Goal: Task Accomplishment & Management: Manage account settings

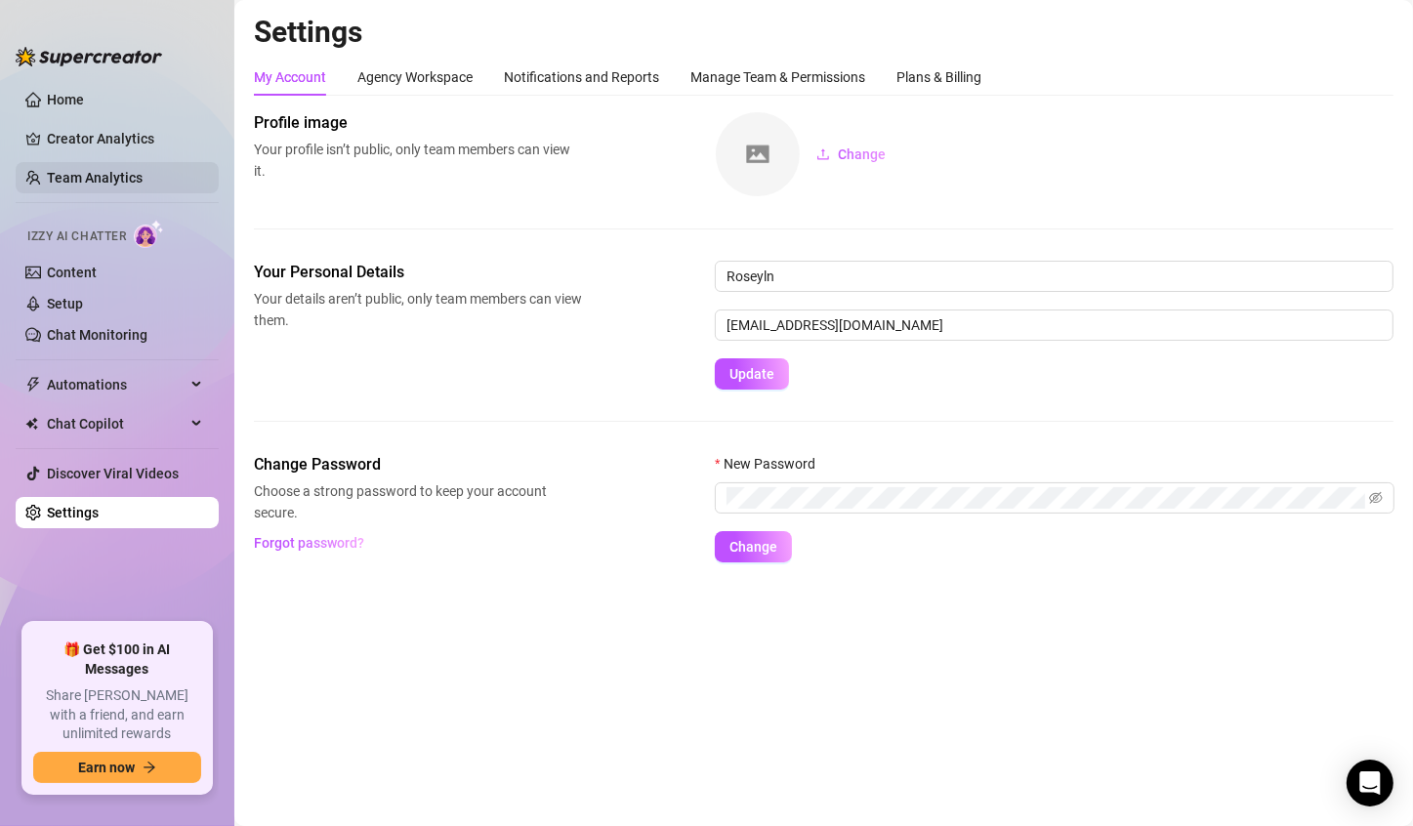
click at [102, 178] on link "Team Analytics" at bounding box center [95, 178] width 96 height 16
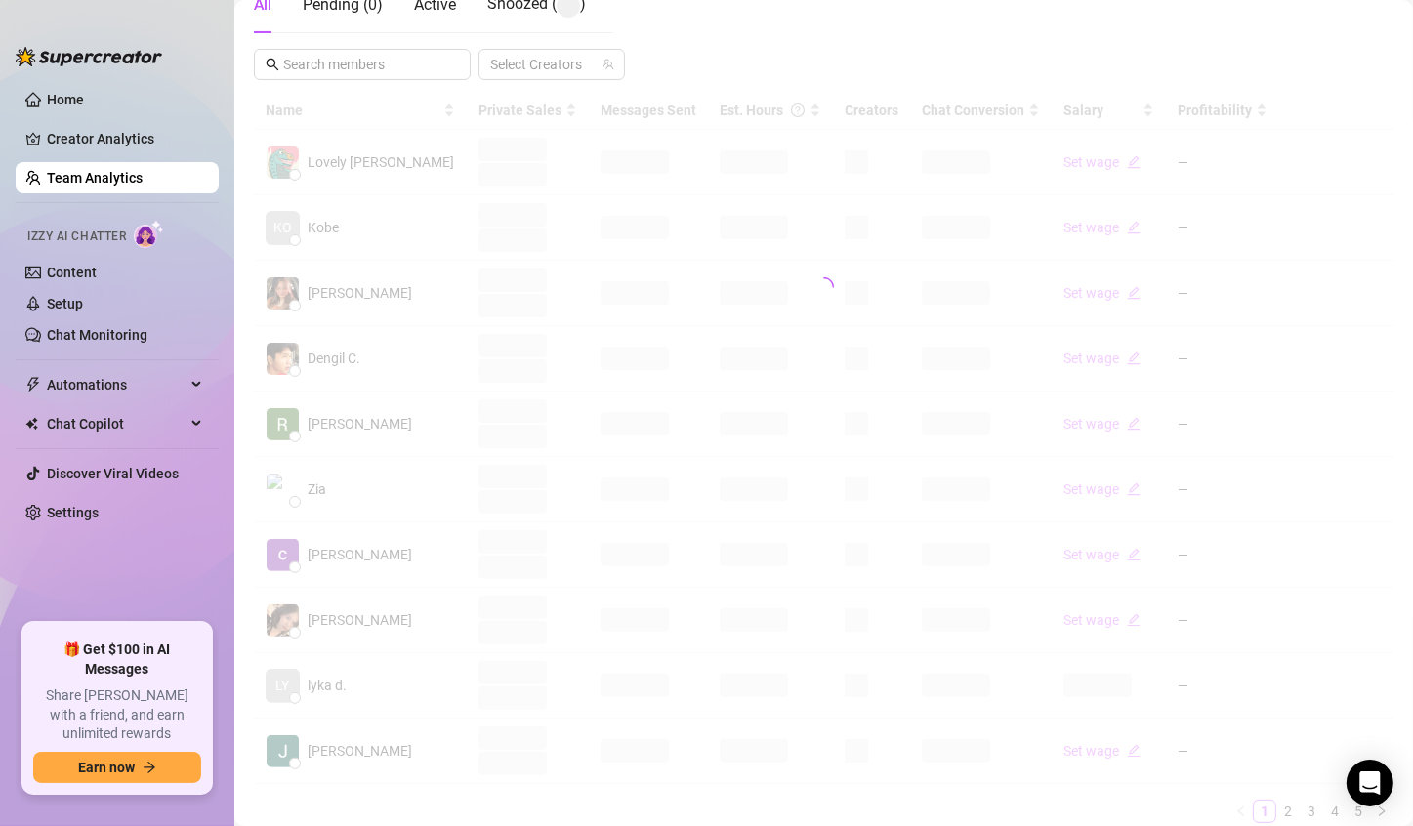
scroll to position [390, 0]
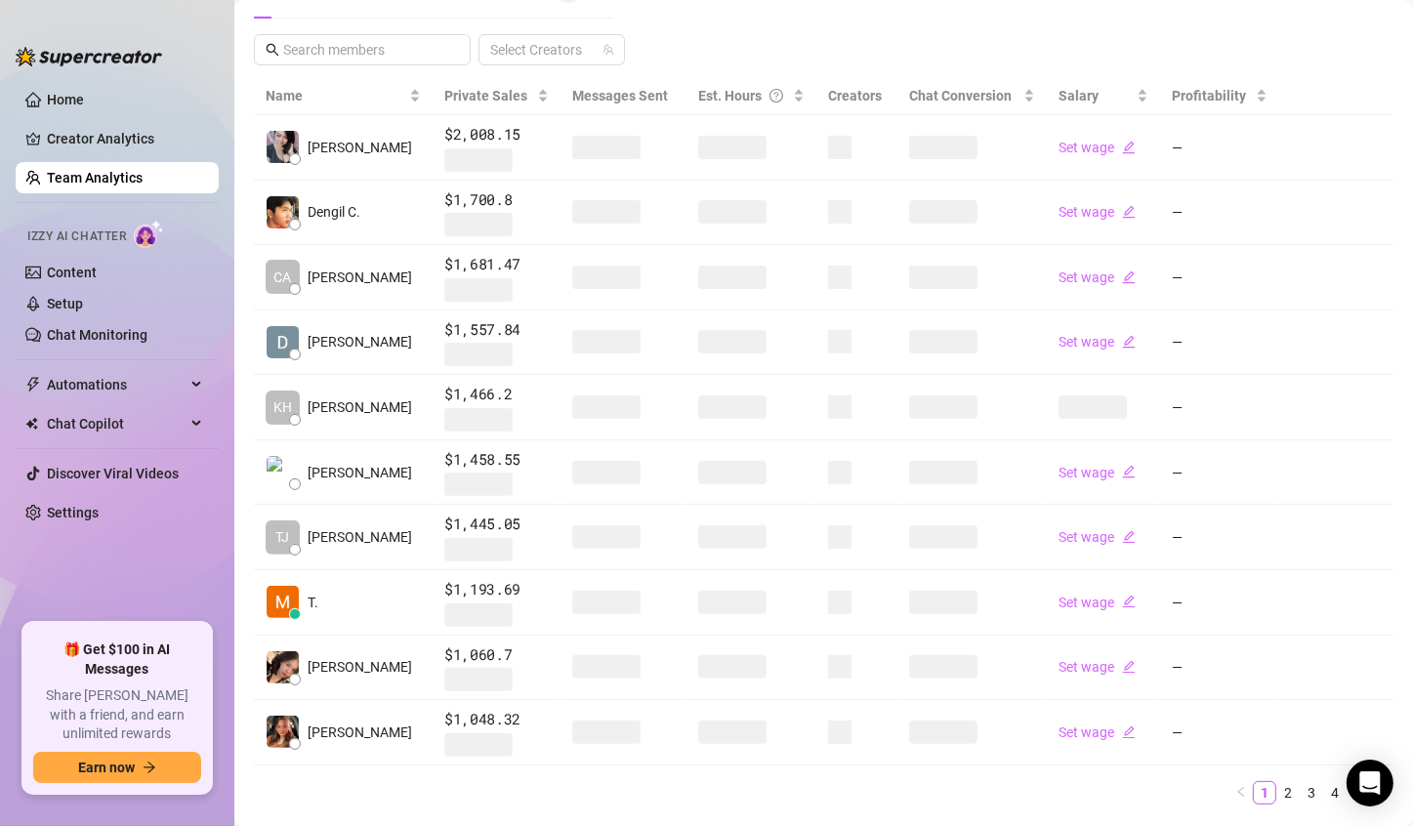
click at [718, 144] on span at bounding box center [732, 147] width 68 height 23
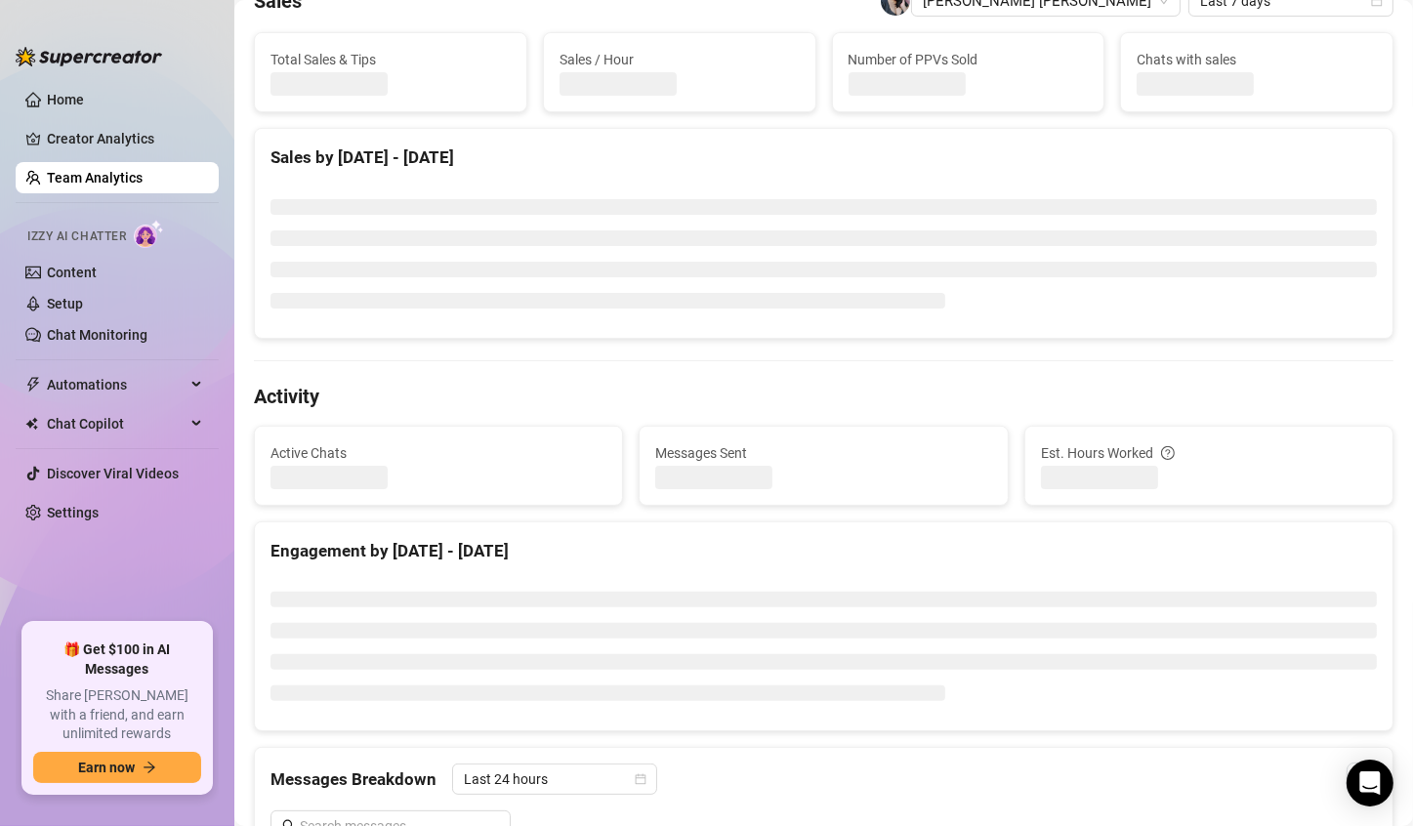
scroll to position [98, 0]
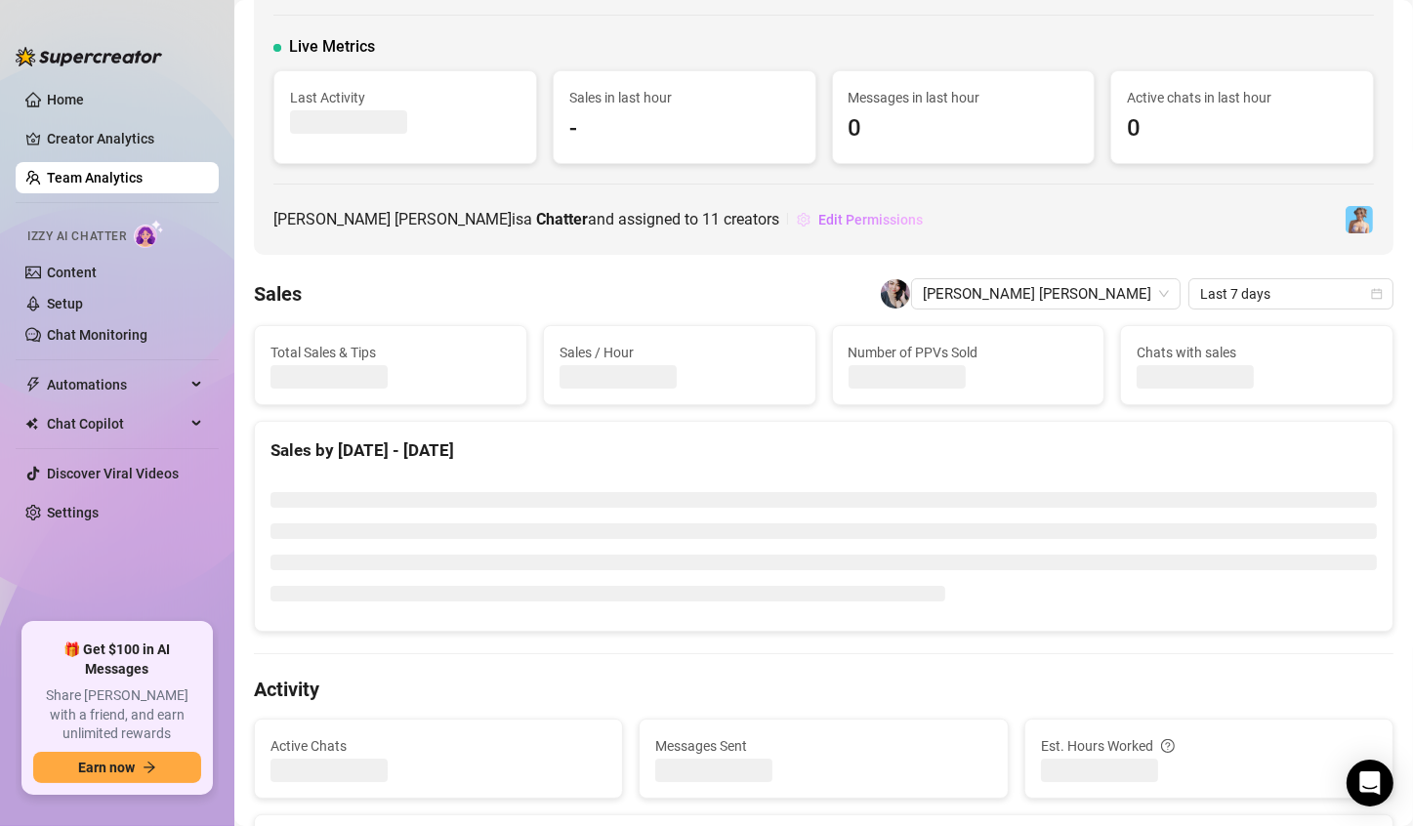
click at [818, 223] on span "Edit Permissions" at bounding box center [870, 220] width 104 height 16
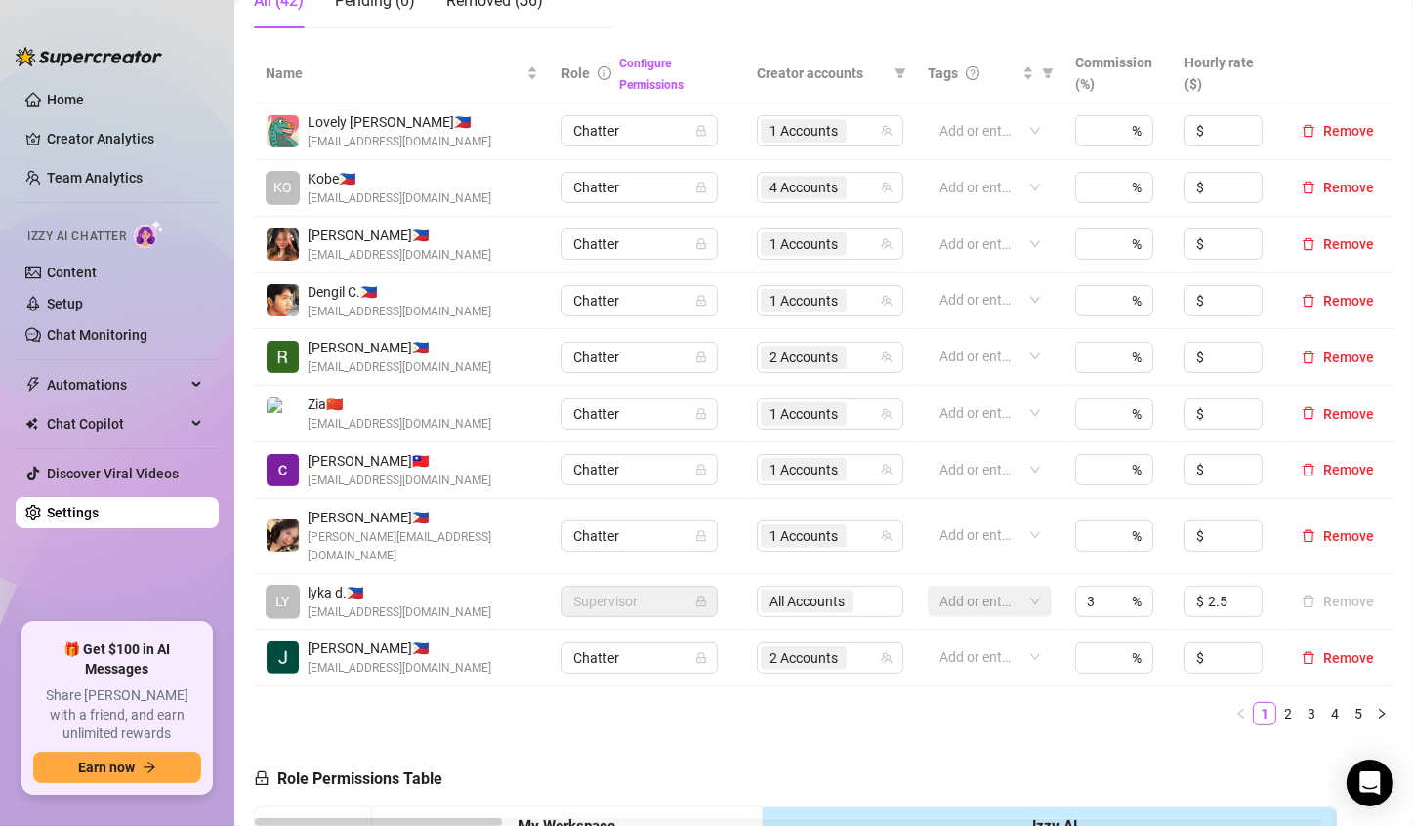
scroll to position [586, 0]
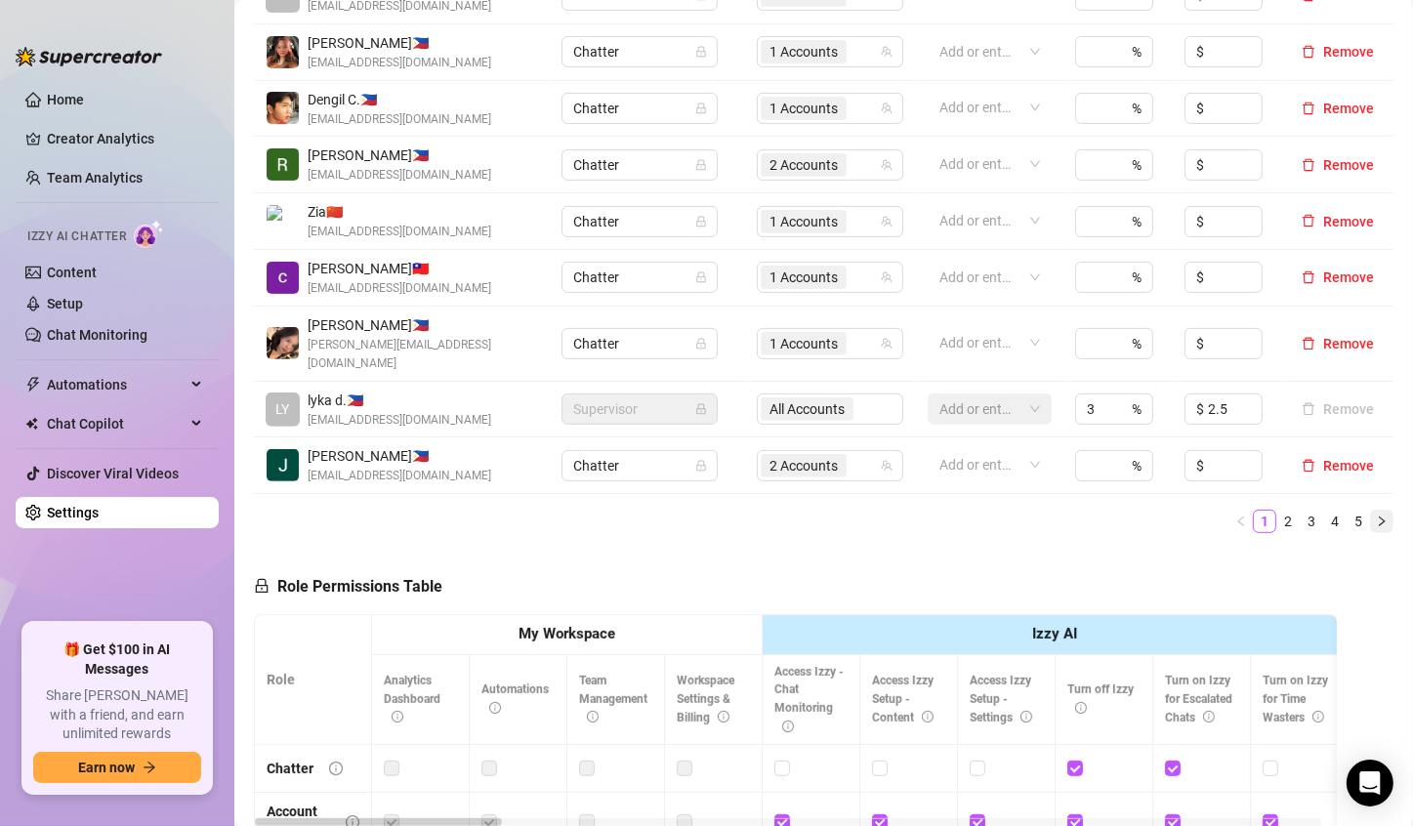
click at [1124, 515] on icon "right" at bounding box center [1381, 521] width 12 height 12
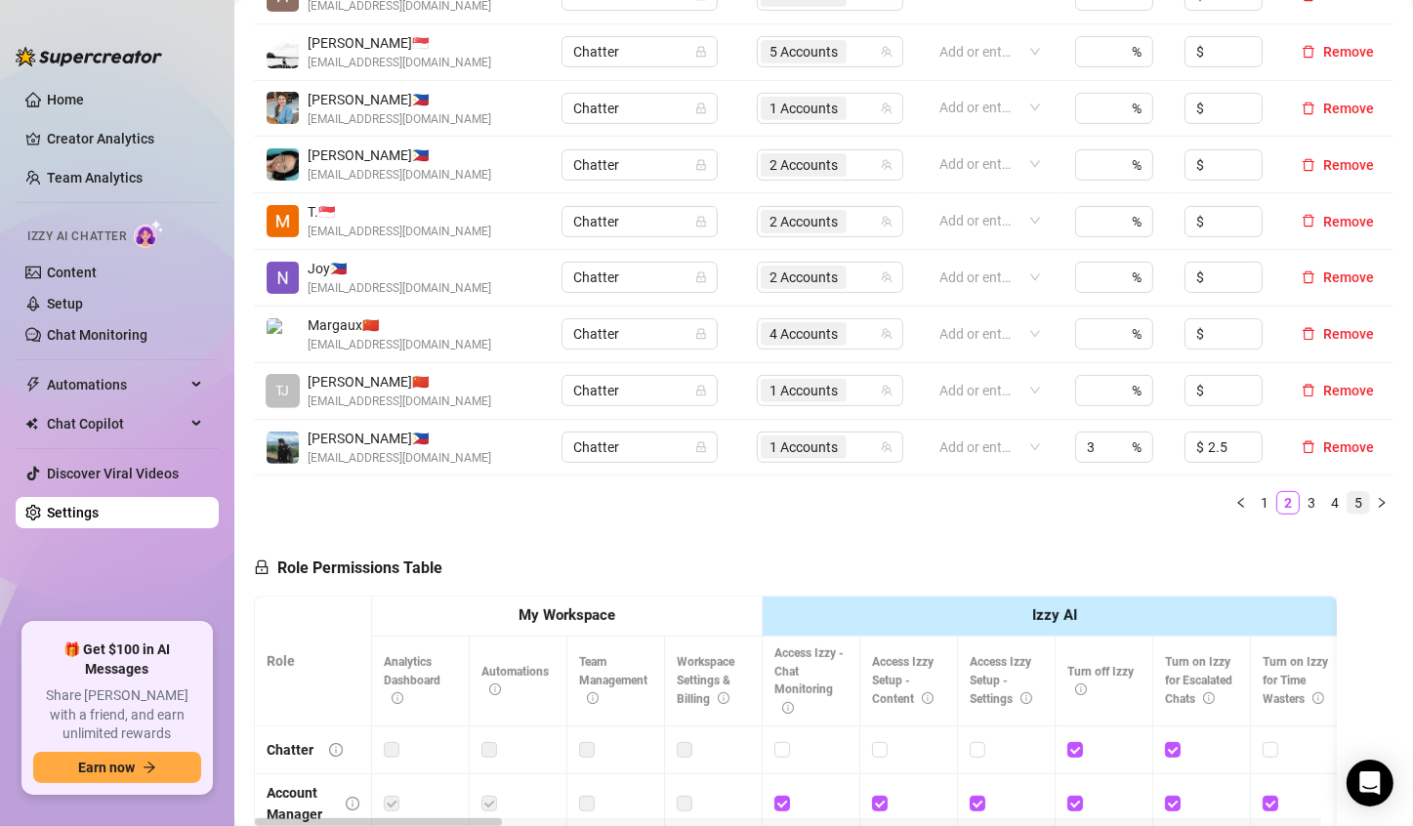
drag, startPoint x: 1372, startPoint y: 495, endPoint x: 1350, endPoint y: 495, distance: 21.5
click at [1124, 495] on button "button" at bounding box center [1381, 502] width 23 height 23
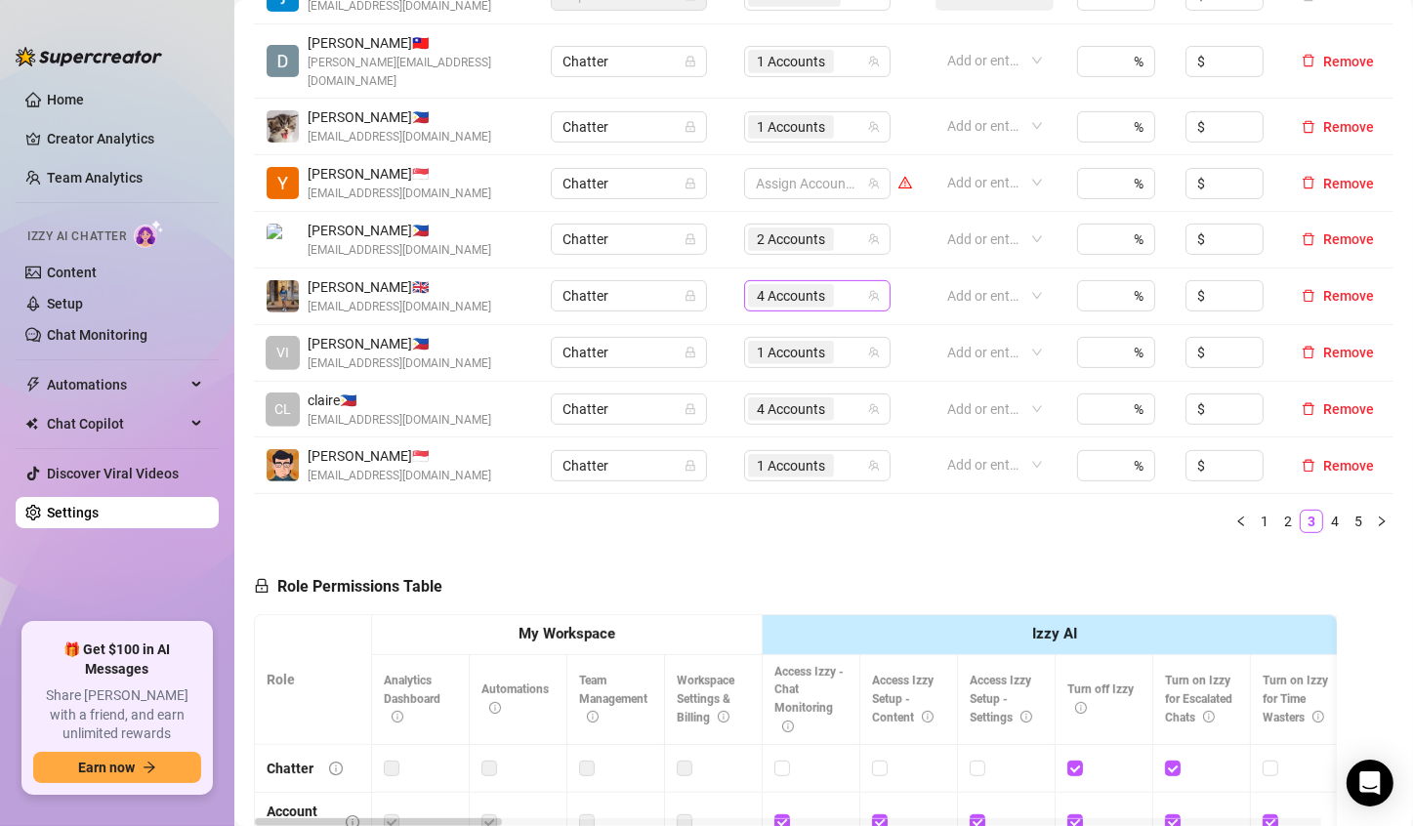
click at [771, 285] on span "4 Accounts" at bounding box center [791, 295] width 68 height 21
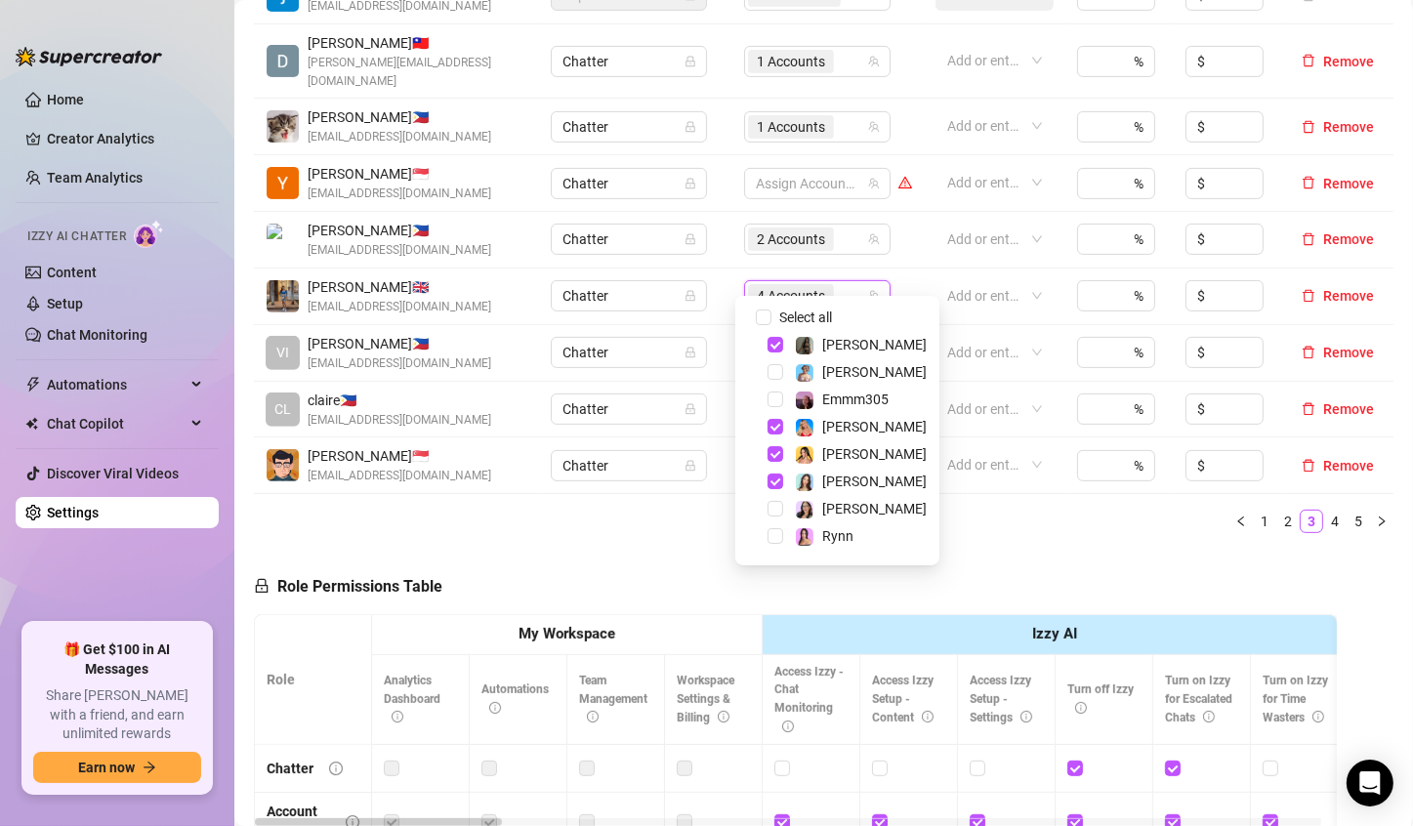
click at [1006, 522] on div "Name Role Configure Permissions Creator accounts Tags Commission (%) Hourly rat…" at bounding box center [823, 200] width 1139 height 697
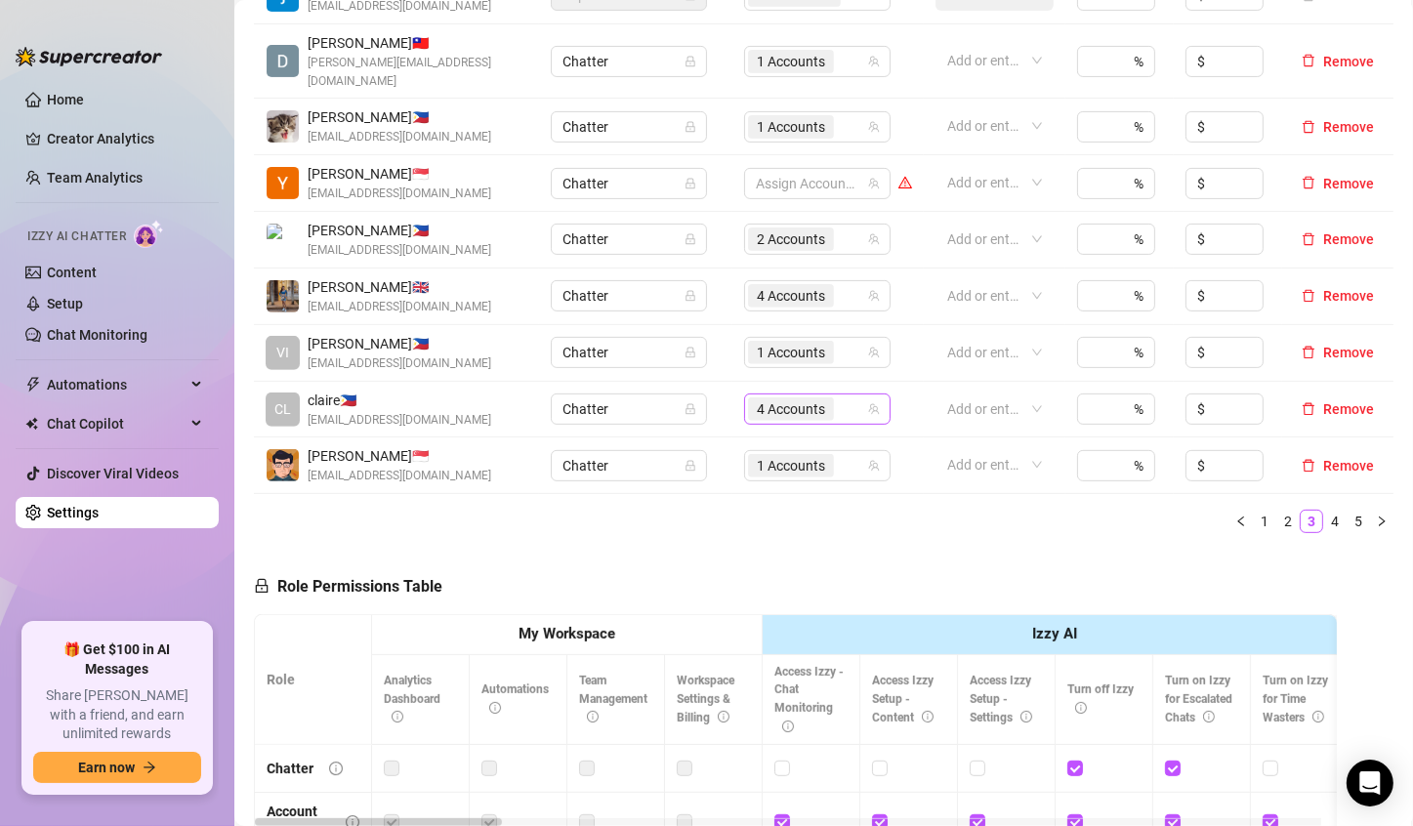
click at [803, 398] on span "4 Accounts" at bounding box center [791, 408] width 68 height 21
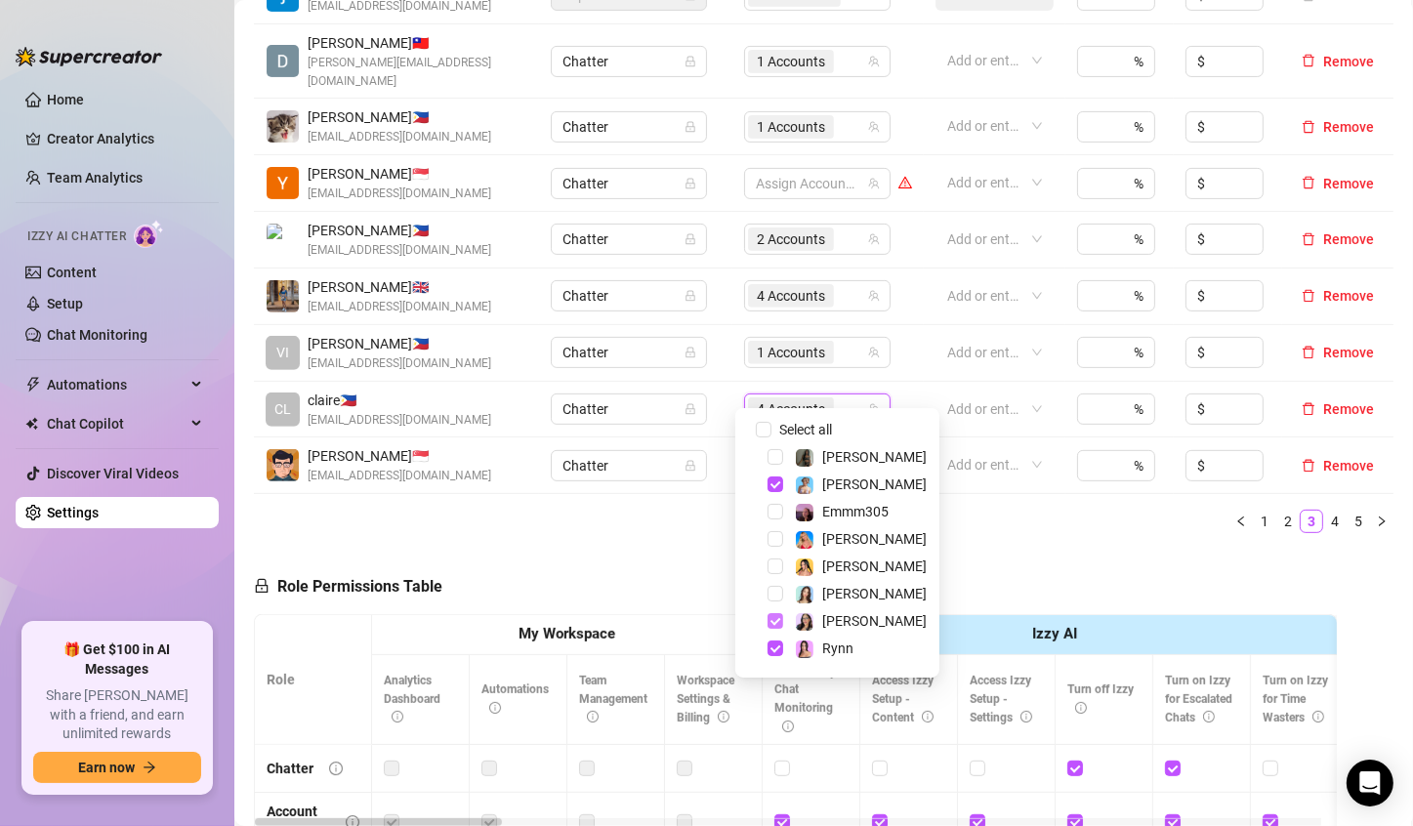
click at [775, 625] on span "Select tree node" at bounding box center [775, 621] width 16 height 16
click at [775, 488] on span "Select tree node" at bounding box center [775, 484] width 16 height 16
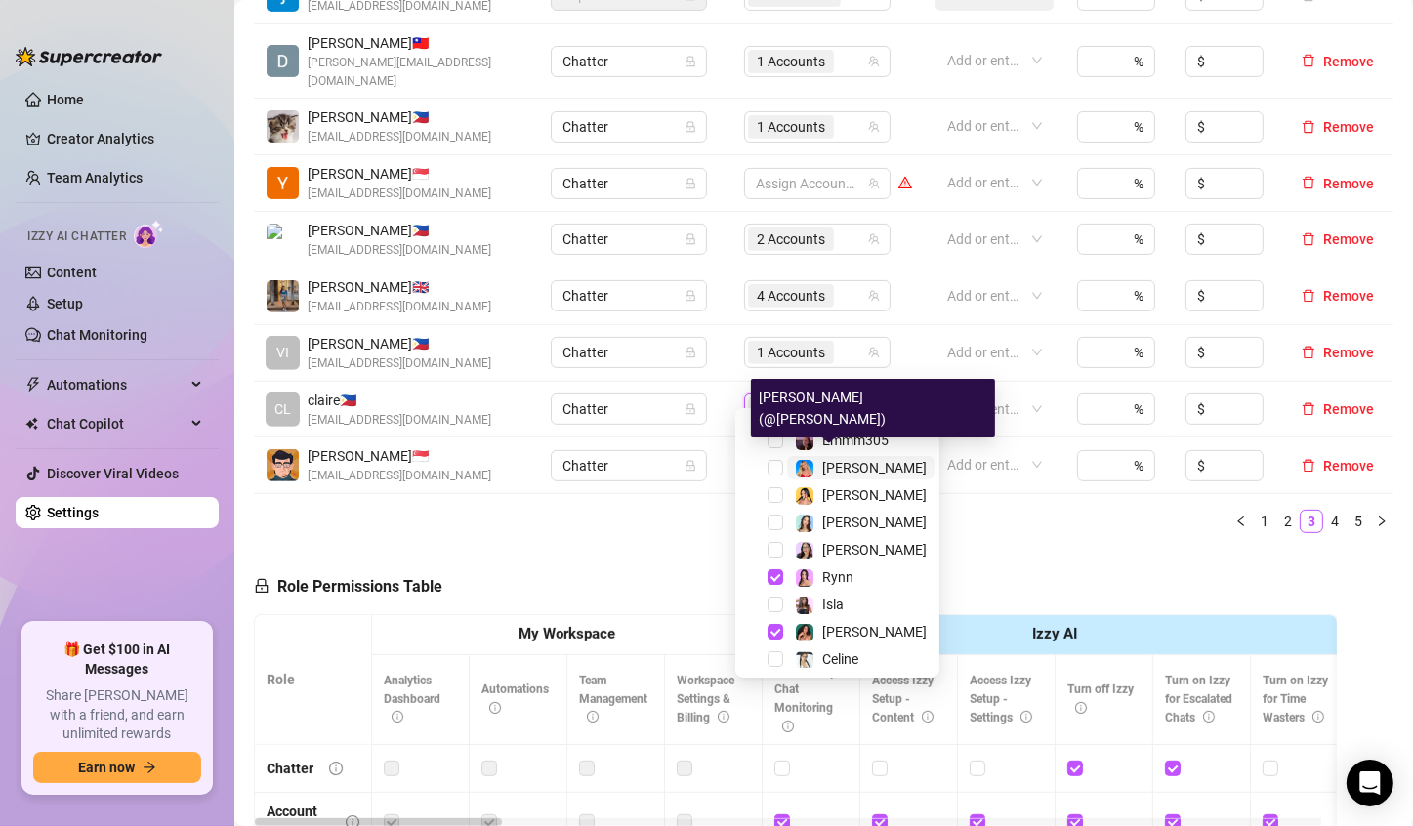
scroll to position [78, 0]
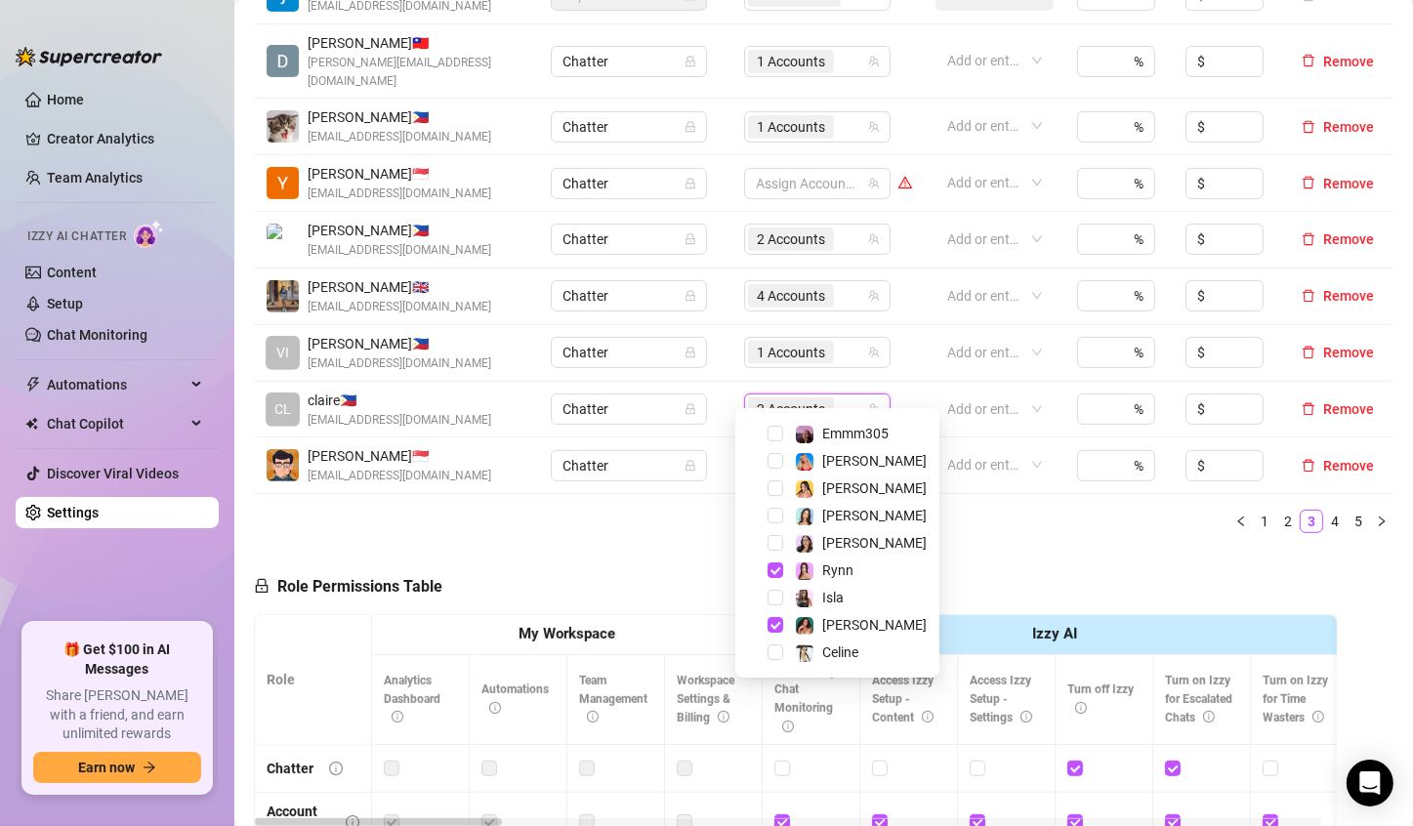
click at [1057, 549] on div "Role Permissions Table Role My Workspace Izzy AI OnlyFans Side Menu OnlyFans Ch…" at bounding box center [795, 830] width 1083 height 562
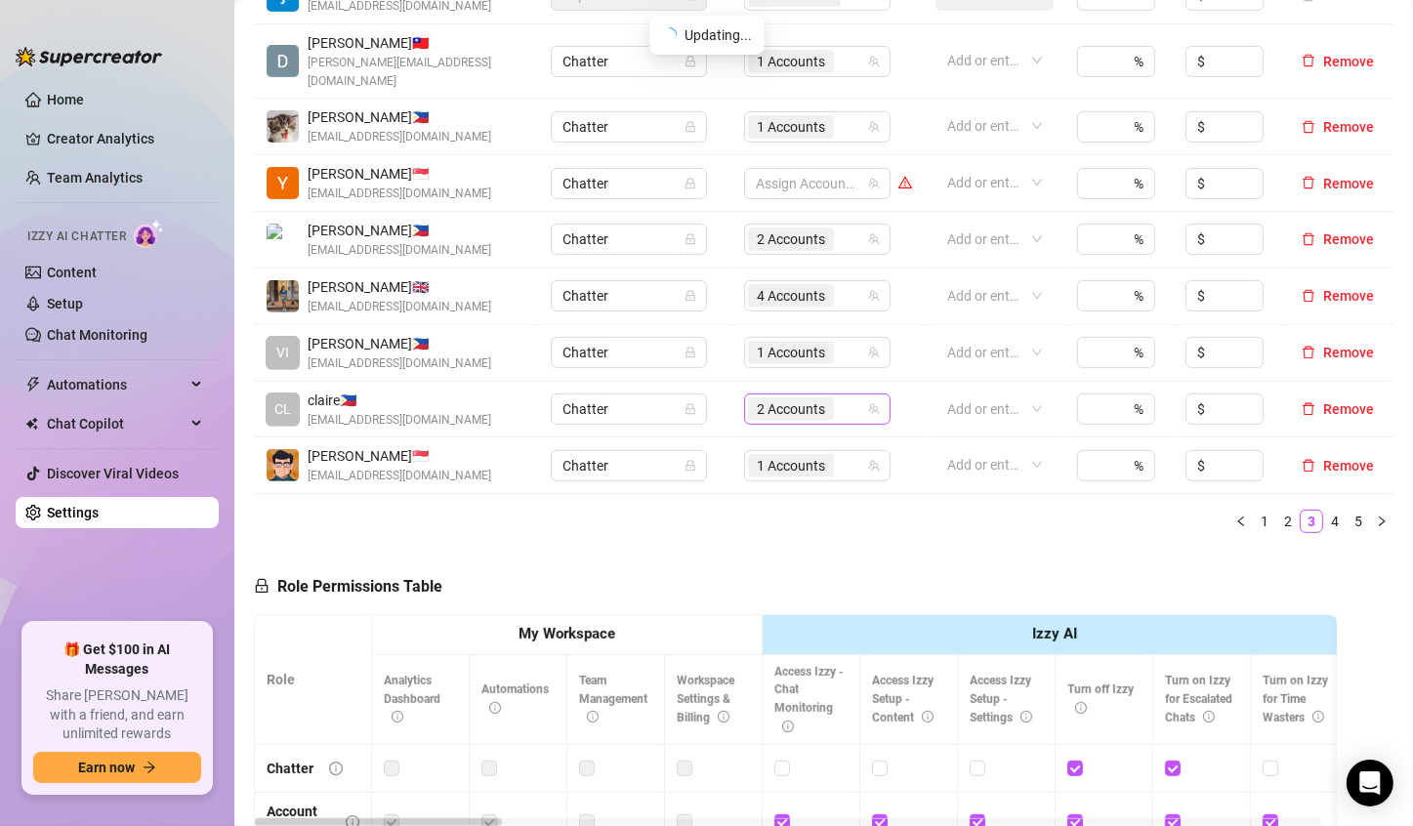
click at [744, 393] on div "2 Accounts" at bounding box center [817, 408] width 146 height 31
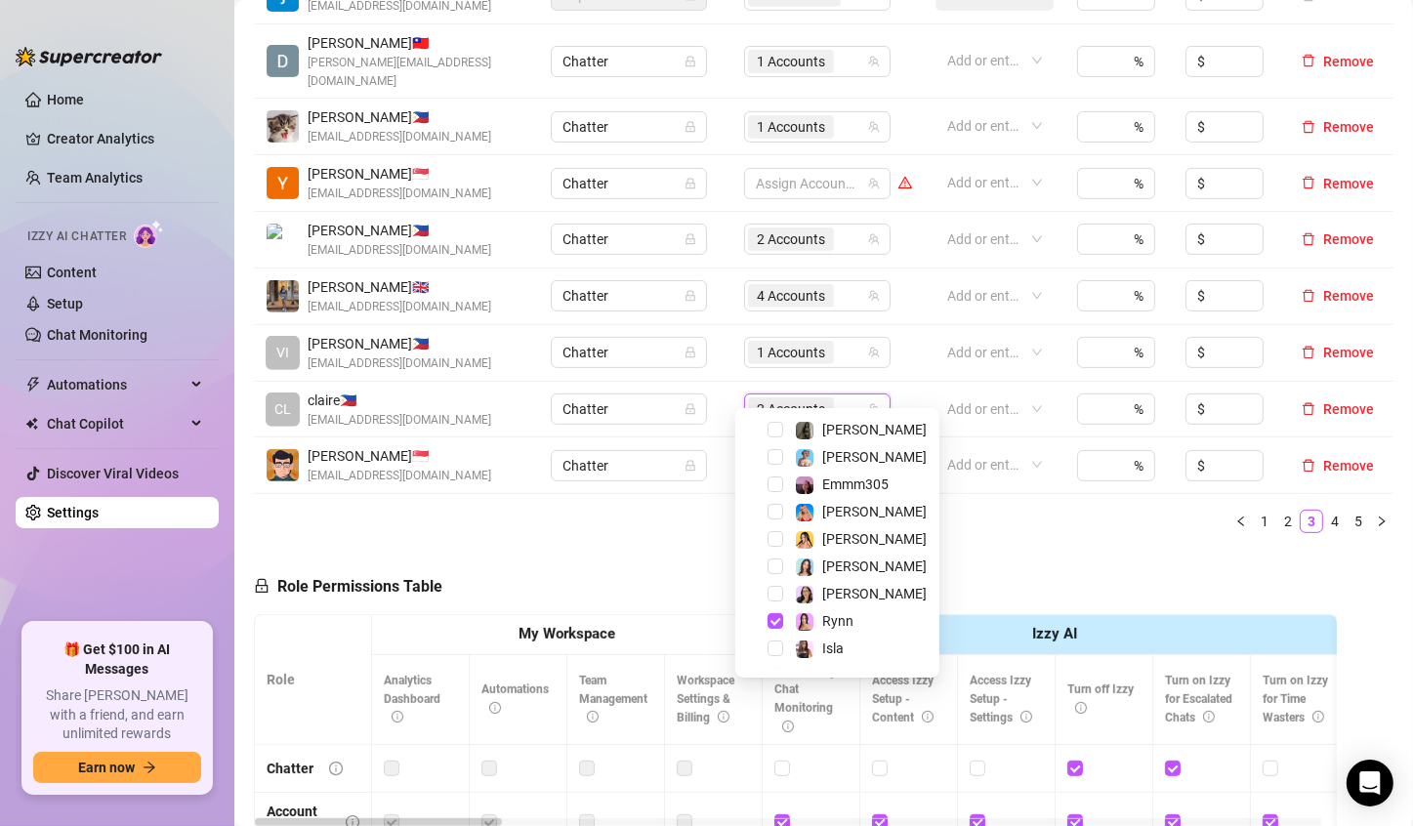
click at [1010, 549] on div "Role Permissions Table Role My Workspace Izzy AI OnlyFans Side Menu OnlyFans Ch…" at bounding box center [795, 830] width 1083 height 562
